Goal: Information Seeking & Learning: Find specific page/section

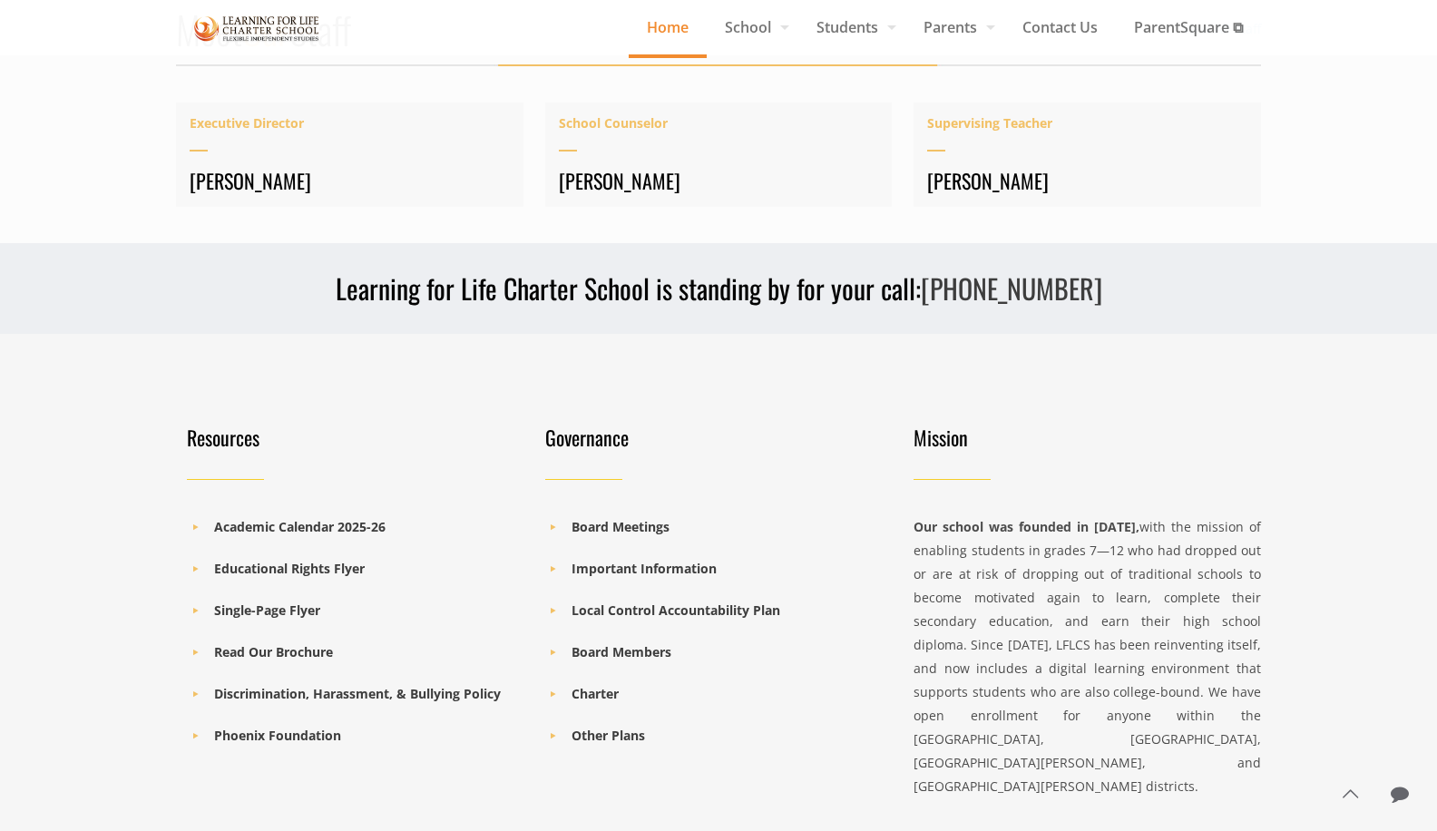
scroll to position [2366, 0]
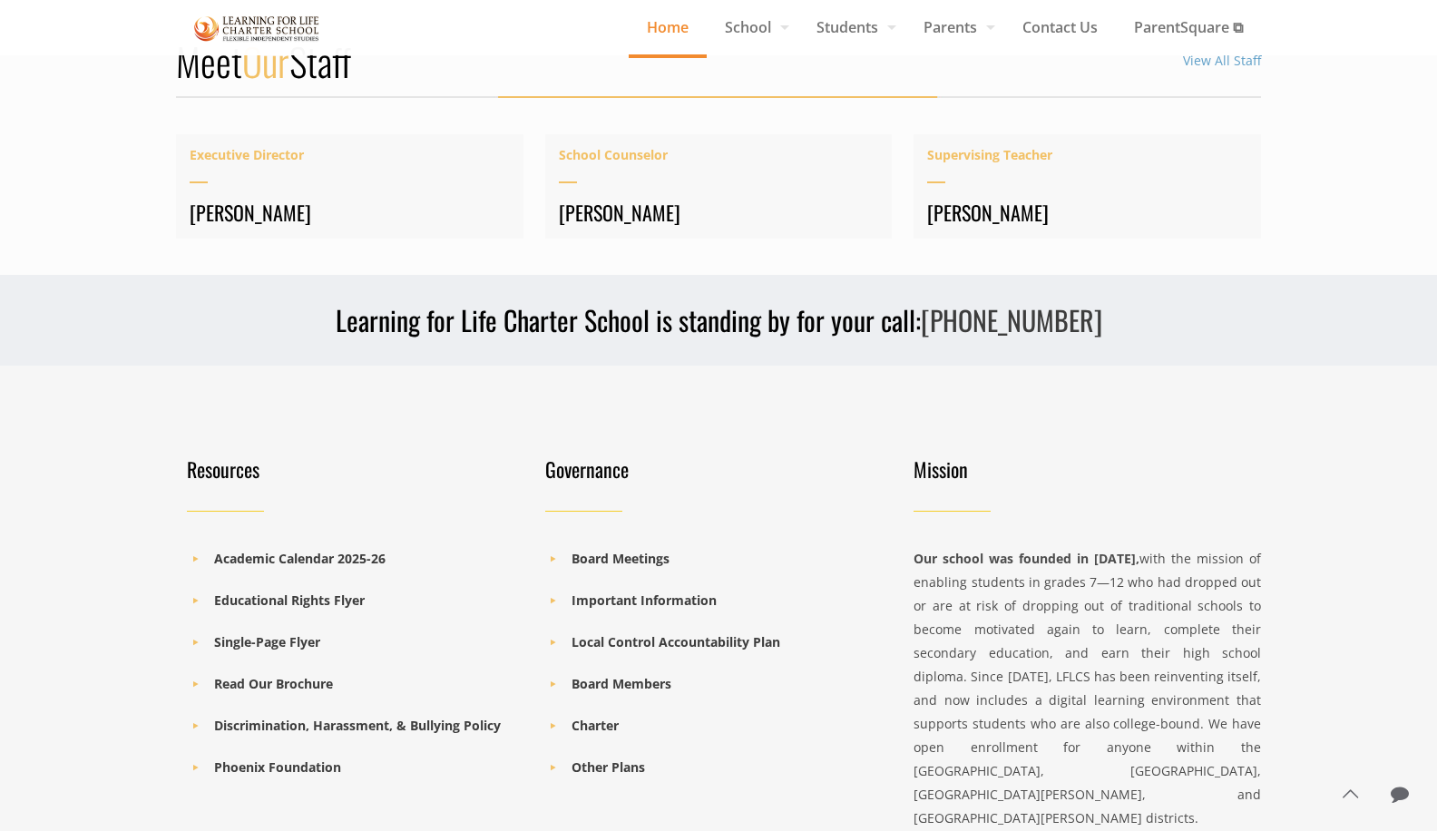
click at [328, 569] on li "Academic Calendar 2025-26" at bounding box center [355, 559] width 337 height 24
click at [338, 556] on b "Academic Calendar 2025-26" at bounding box center [299, 558] width 171 height 17
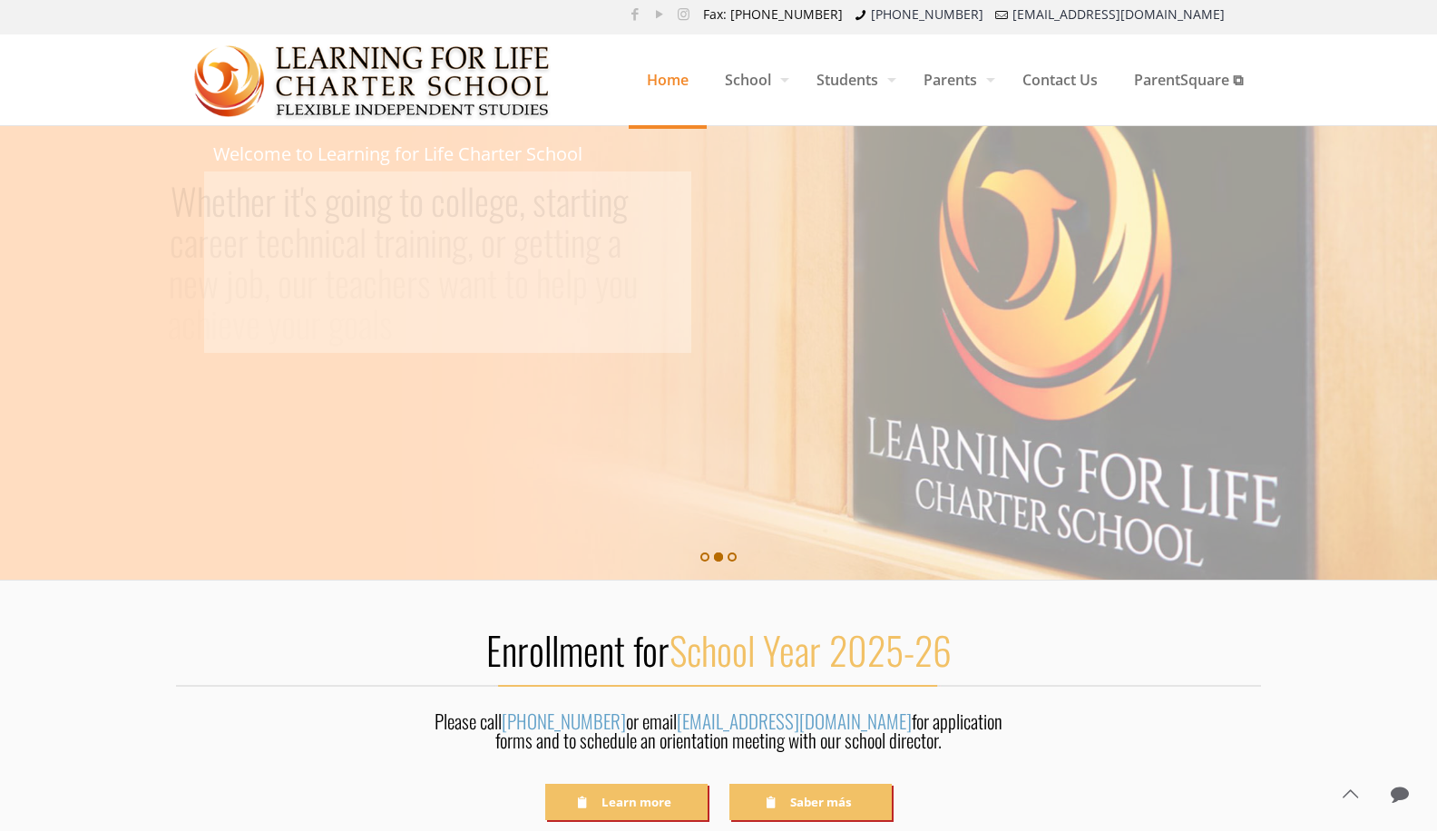
scroll to position [0, 0]
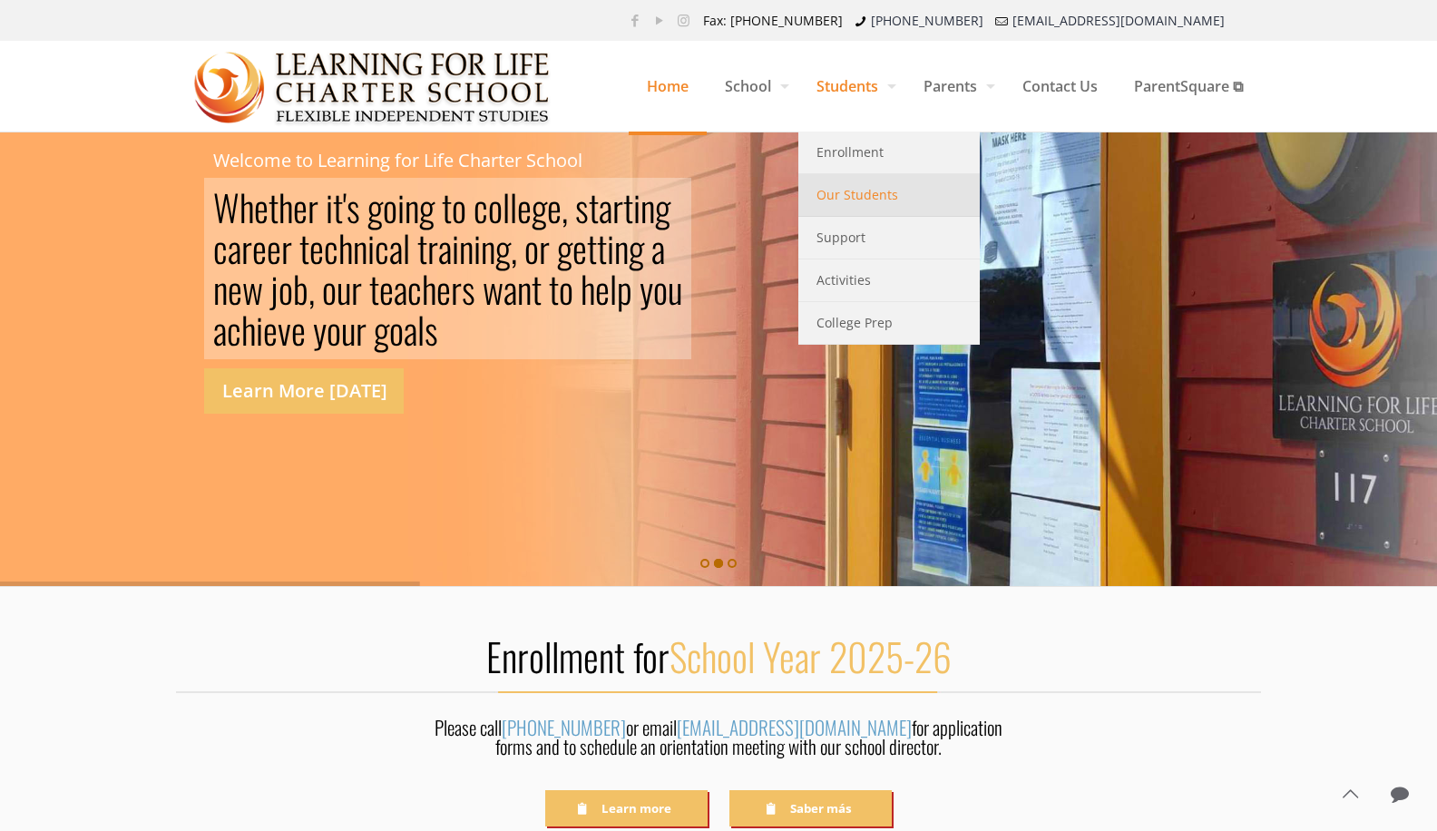
click at [851, 197] on span "Our Students" at bounding box center [858, 195] width 82 height 24
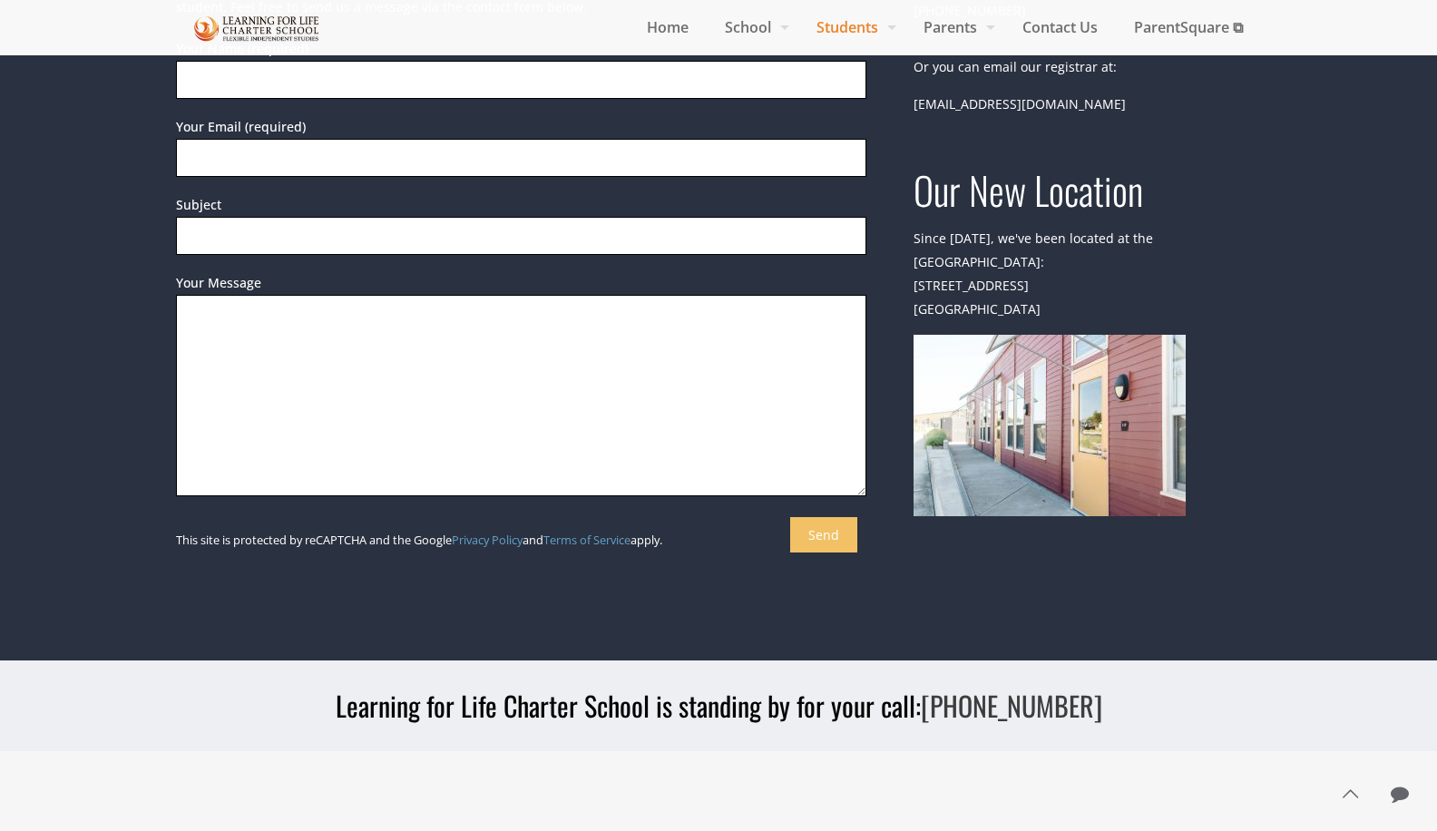
scroll to position [1153, 0]
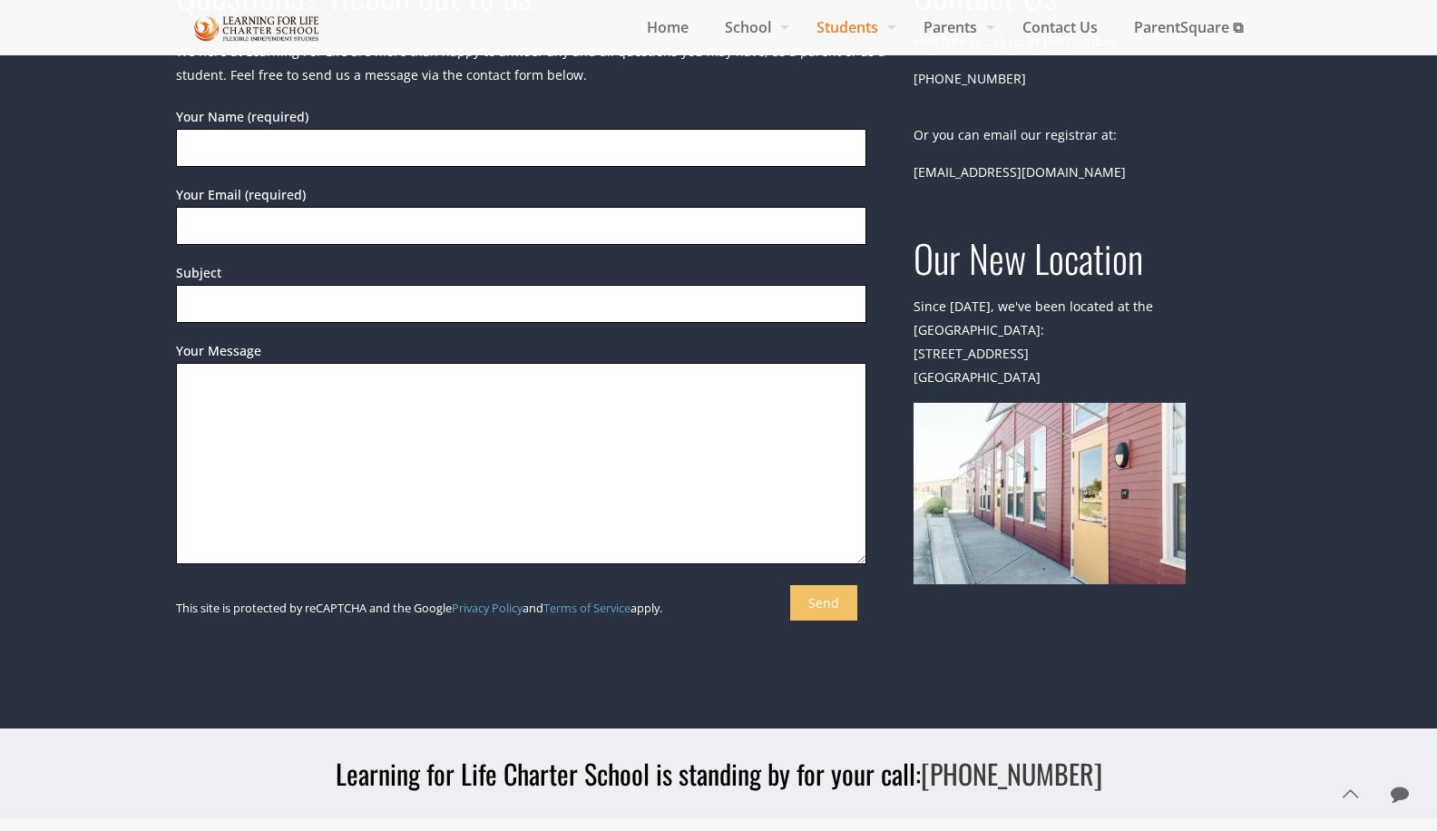
click at [1062, 489] on img at bounding box center [1050, 493] width 272 height 181
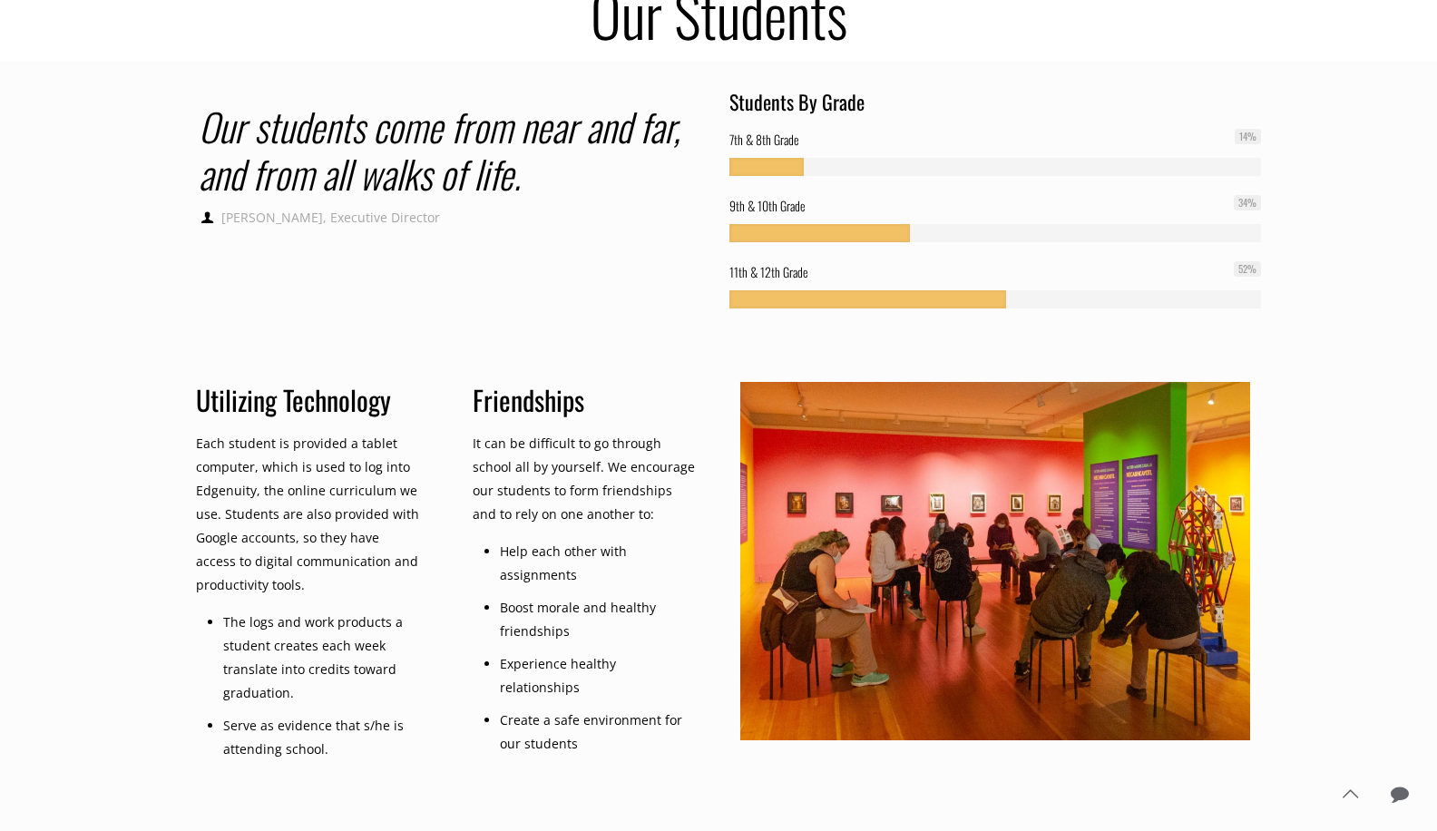
scroll to position [0, 0]
